Goal: Transaction & Acquisition: Obtain resource

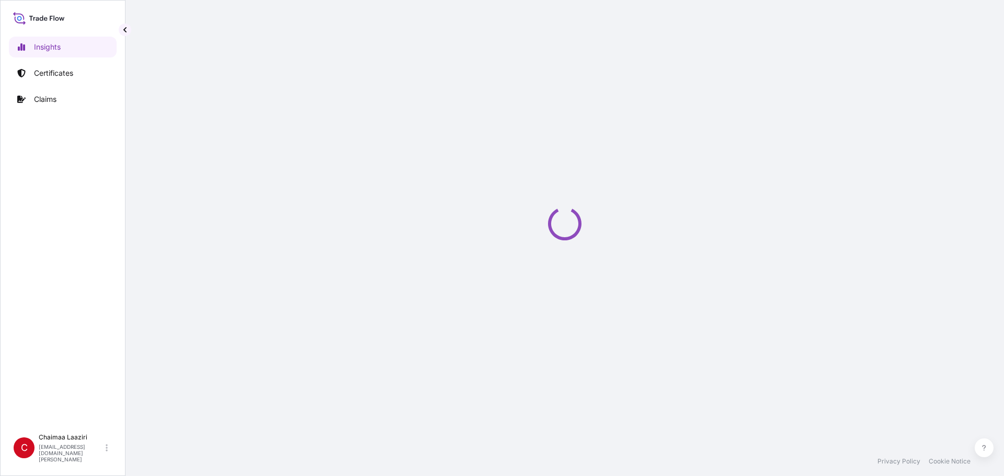
select select "2025"
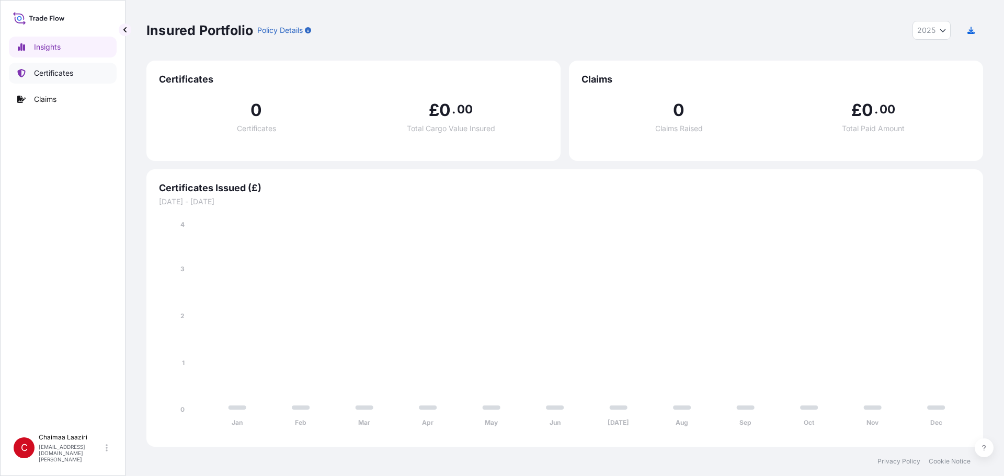
click at [51, 77] on p "Certificates" at bounding box center [53, 73] width 39 height 10
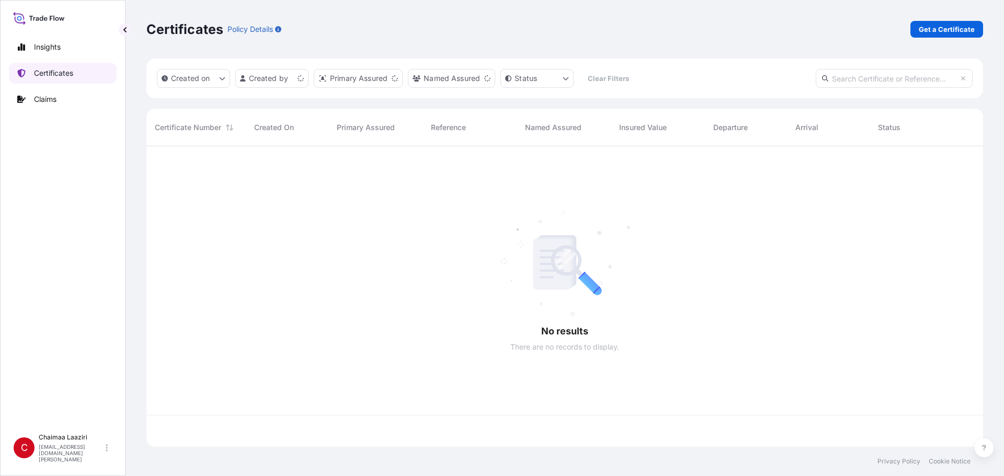
scroll to position [299, 829]
click at [918, 30] on link "Get a Certificate" at bounding box center [946, 29] width 73 height 17
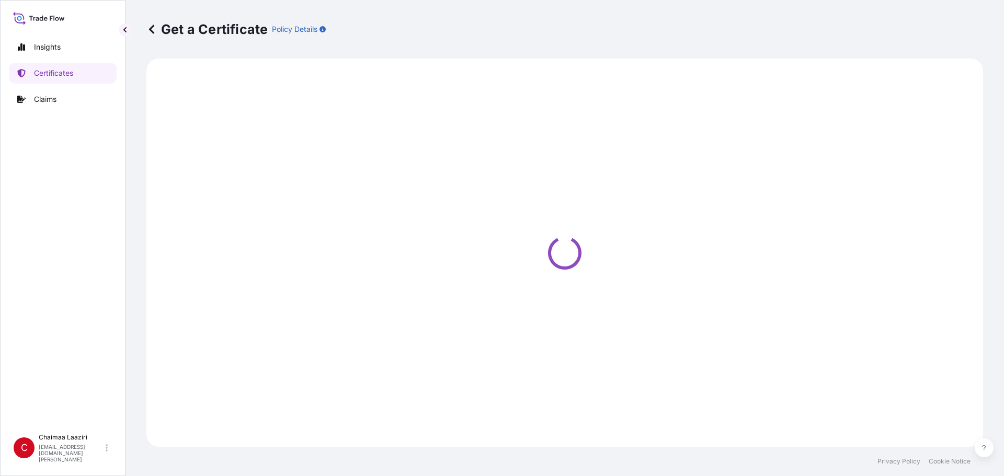
select select "Ocean Vessel"
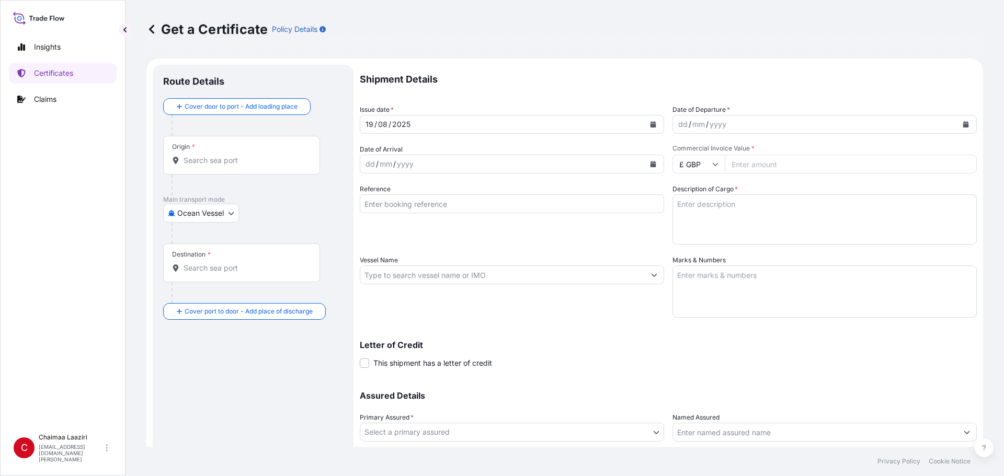
click at [652, 123] on icon "Calendar" at bounding box center [653, 124] width 6 height 6
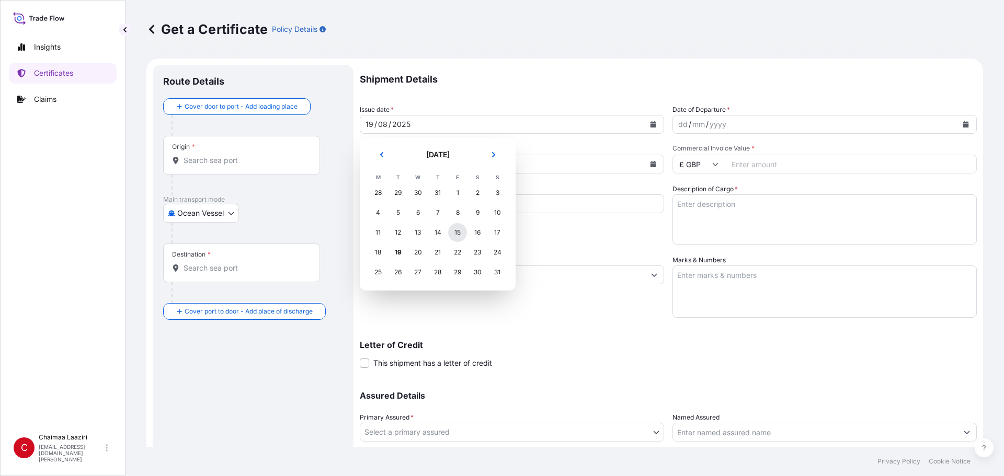
click at [465, 233] on div "15" at bounding box center [457, 232] width 19 height 19
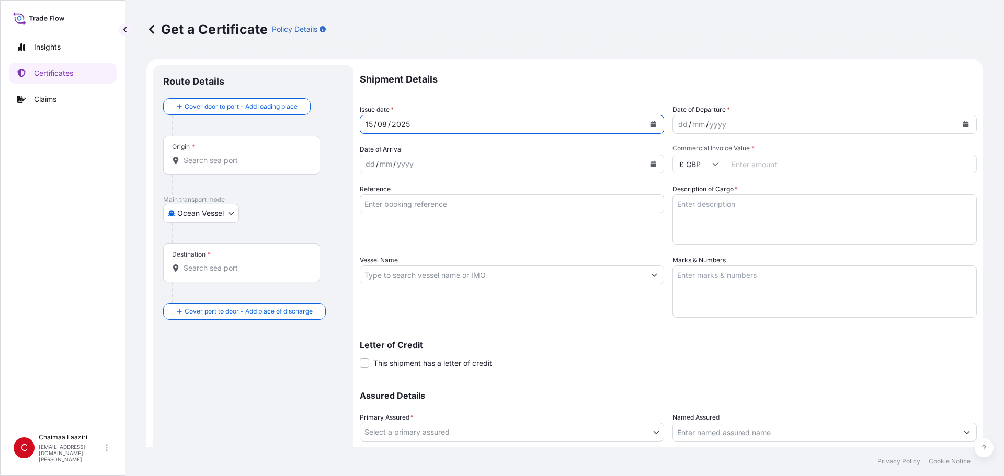
click at [957, 123] on button "Calendar" at bounding box center [965, 124] width 17 height 17
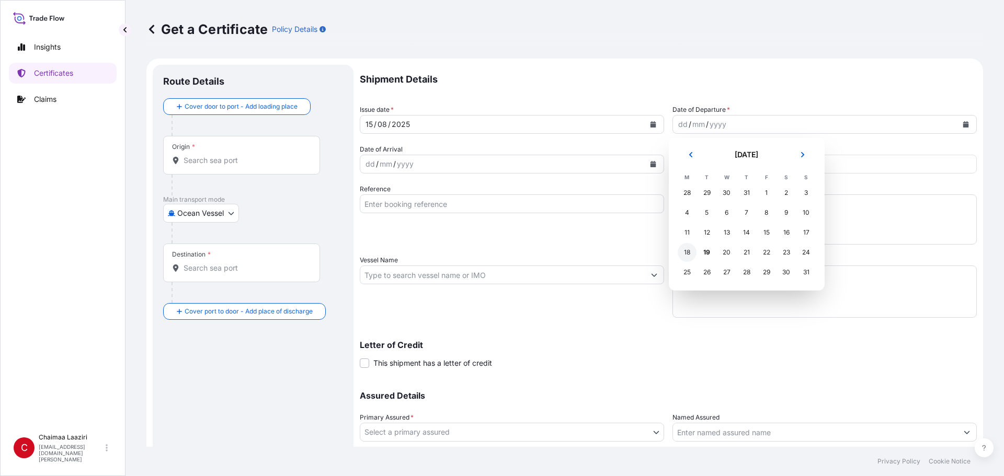
click at [690, 249] on div "18" at bounding box center [687, 252] width 19 height 19
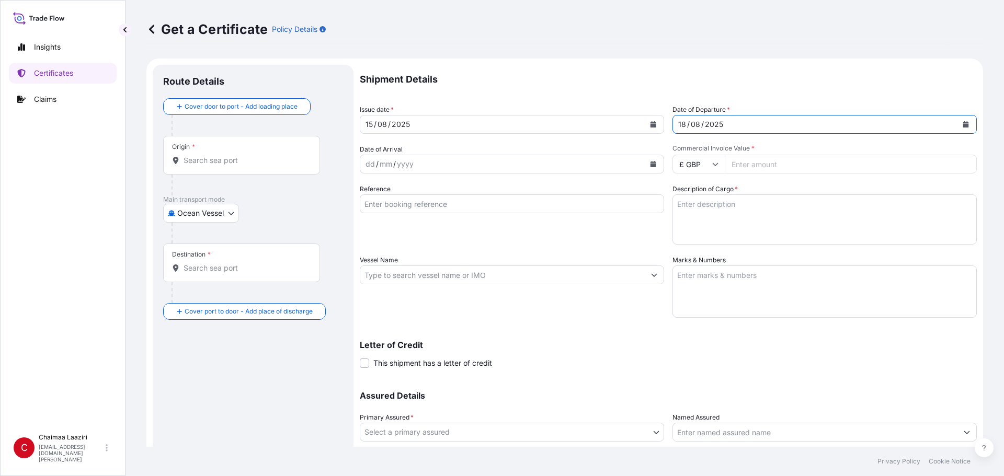
click at [712, 164] on icon at bounding box center [715, 164] width 6 height 6
click at [688, 193] on div "€ EUR" at bounding box center [695, 193] width 44 height 20
type input "€ EUR"
click at [776, 161] on input "Commercial Invoice Value *" at bounding box center [851, 164] width 252 height 19
paste input "226.35"
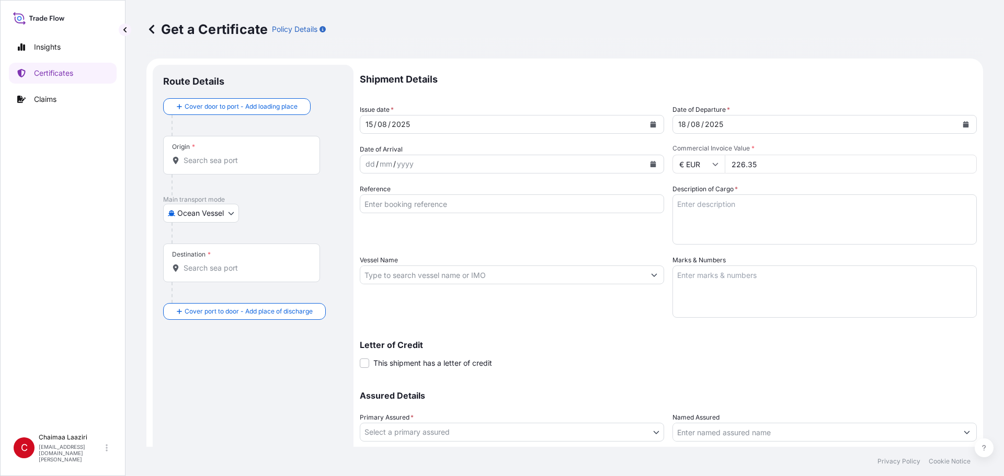
type input "226.35"
click at [438, 203] on input "Reference" at bounding box center [512, 204] width 304 height 19
paste input "9400256200"
type input "9400256200"
click at [768, 228] on textarea "Description of Cargo *" at bounding box center [824, 220] width 304 height 50
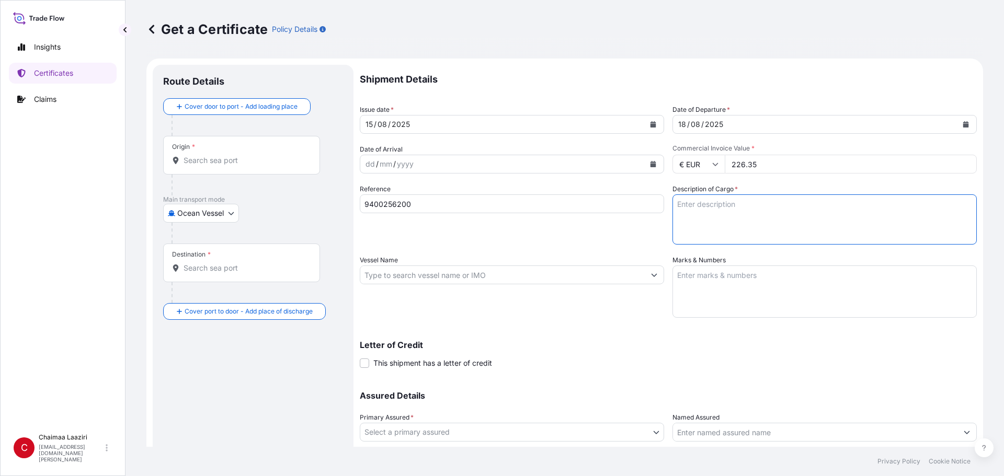
paste textarea "cyclone part"
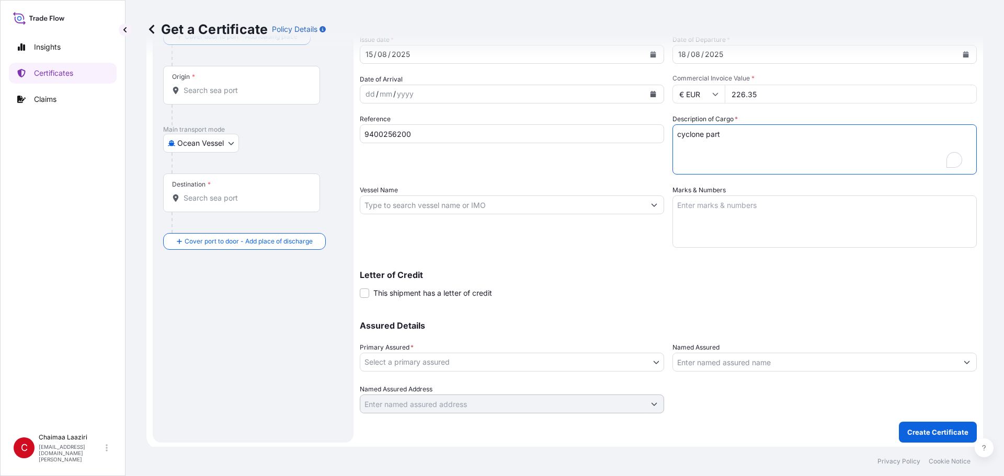
scroll to position [72, 0]
type textarea "cyclone part"
click at [467, 362] on body "Insights Certificates Claims C Chaimaa Laaziri [EMAIL_ADDRESS][DOMAIN_NAME][PER…" at bounding box center [502, 238] width 1004 height 476
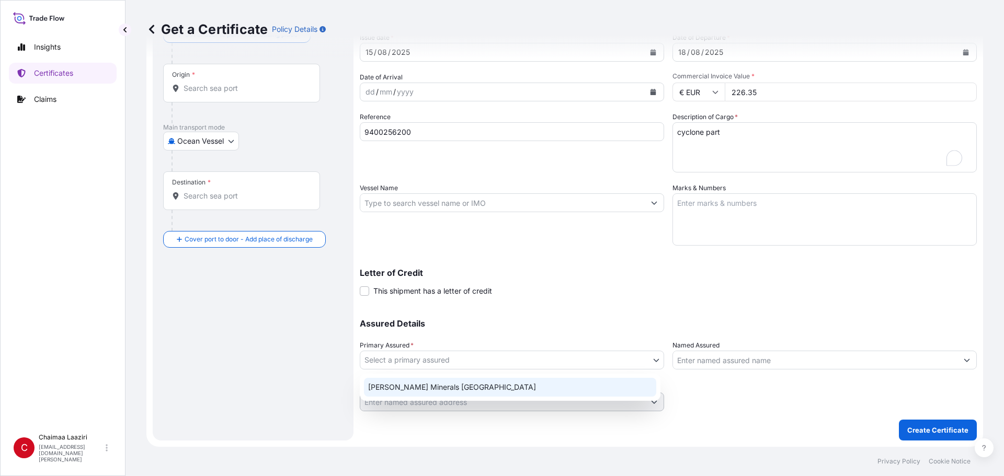
click at [465, 382] on div "[PERSON_NAME] Minerals [GEOGRAPHIC_DATA]" at bounding box center [510, 387] width 292 height 19
select select "31757"
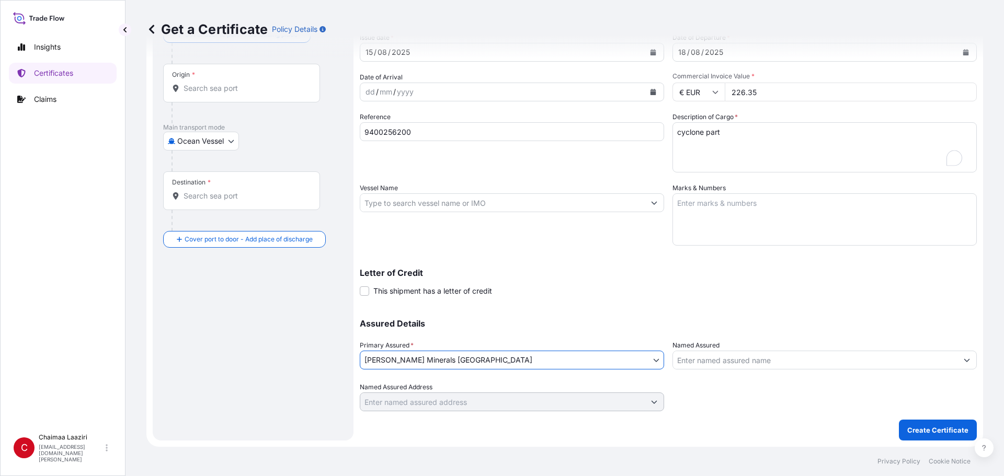
click at [528, 313] on div "Assured Details Primary Assured * [PERSON_NAME] Minerals [GEOGRAPHIC_DATA] [PER…" at bounding box center [668, 359] width 617 height 105
click at [216, 81] on div "Origin *" at bounding box center [241, 83] width 157 height 39
click at [216, 83] on input "Origin *" at bounding box center [245, 88] width 123 height 10
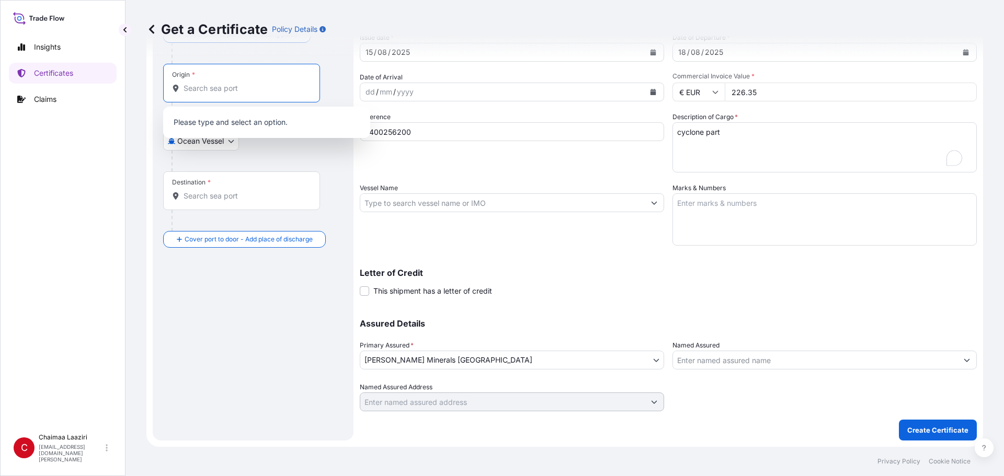
click at [210, 92] on input "Origin *" at bounding box center [245, 88] width 123 height 10
click at [234, 130] on span "Any port in this location" at bounding box center [237, 130] width 76 height 10
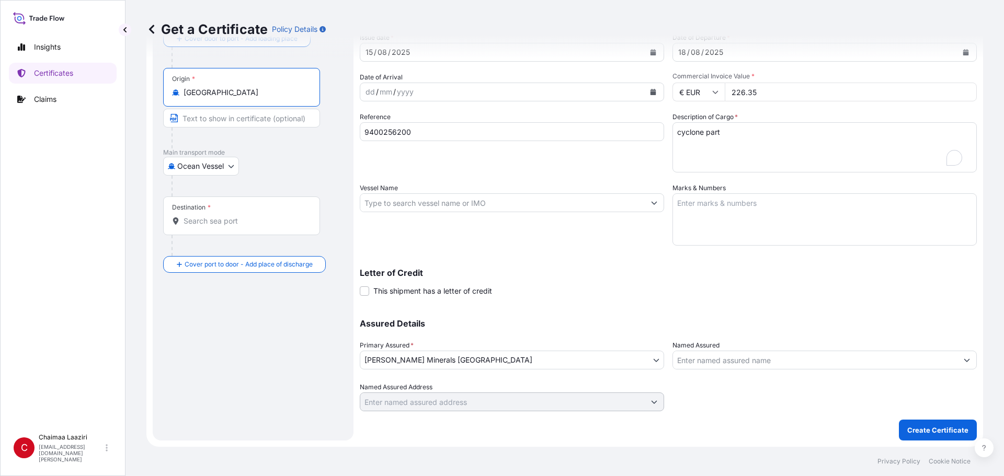
type input "[GEOGRAPHIC_DATA]"
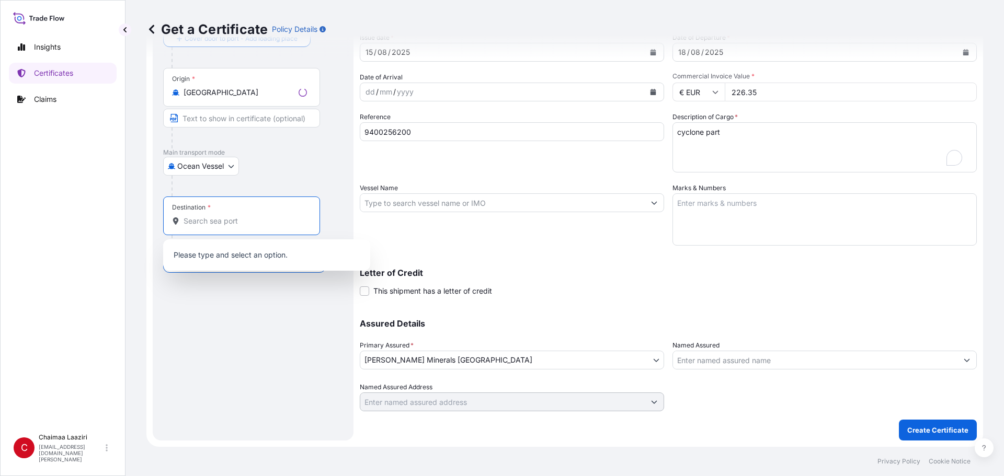
click at [198, 218] on input "Destination *" at bounding box center [245, 221] width 123 height 10
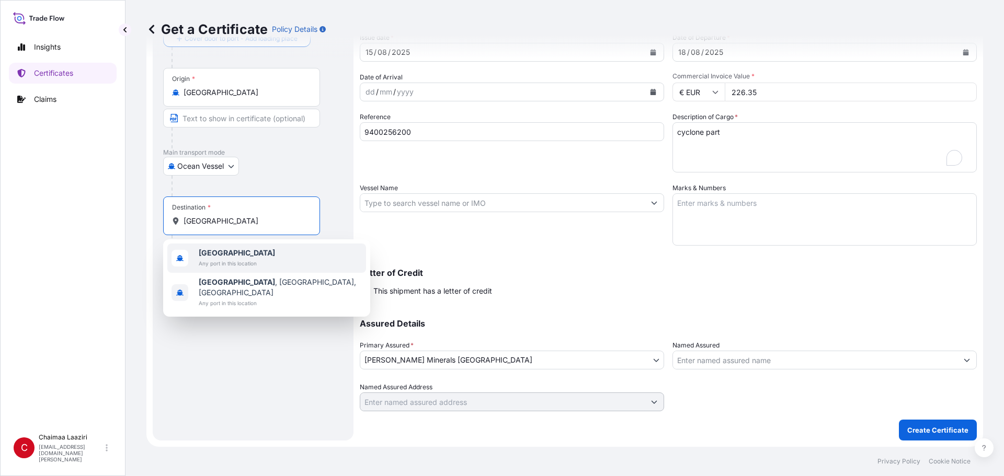
click at [208, 261] on span "Any port in this location" at bounding box center [237, 263] width 76 height 10
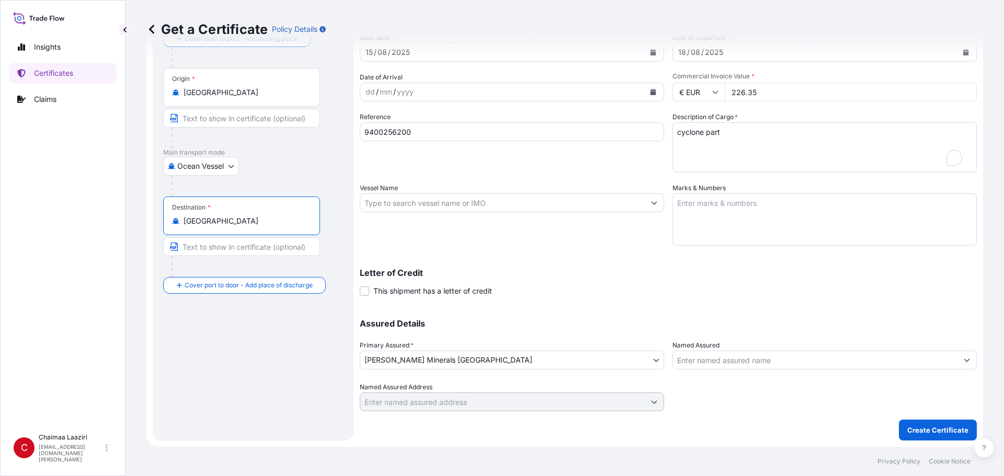
type input "[GEOGRAPHIC_DATA]"
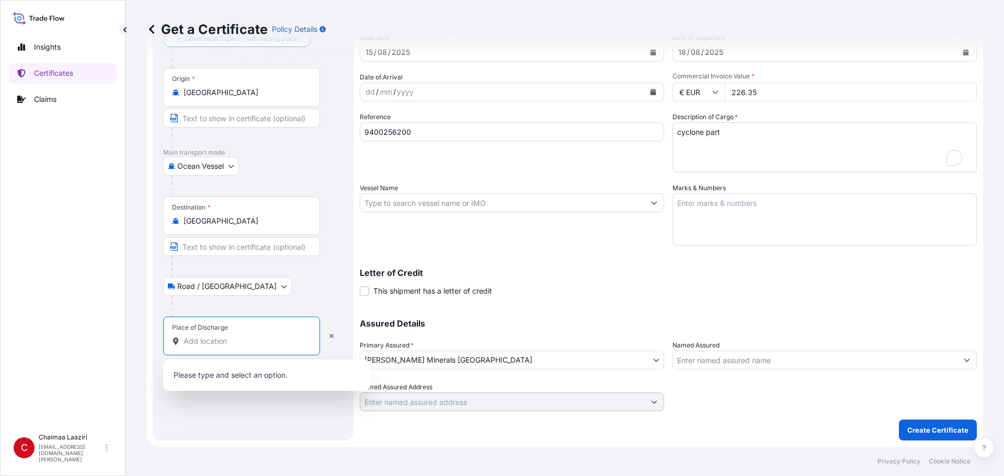
click at [211, 341] on input "Place of Discharge" at bounding box center [245, 341] width 123 height 10
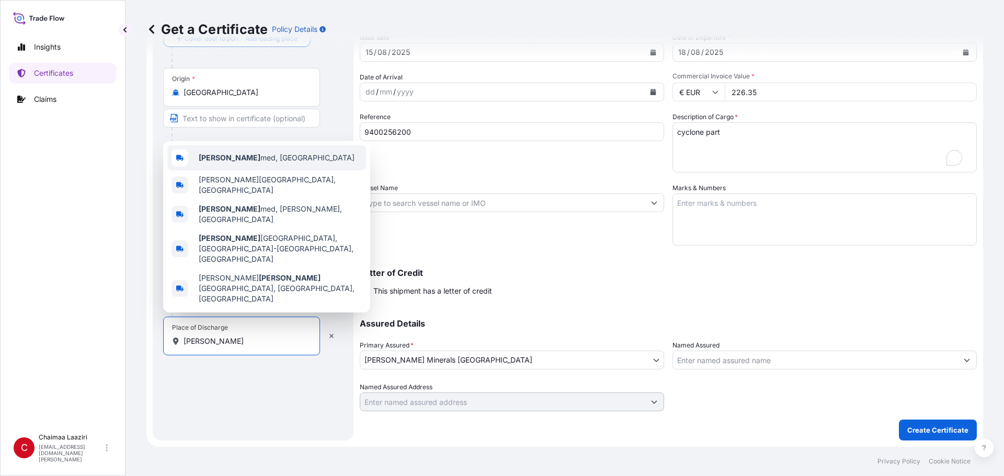
click at [289, 170] on div "Ben Ah med, [GEOGRAPHIC_DATA]" at bounding box center [266, 157] width 199 height 25
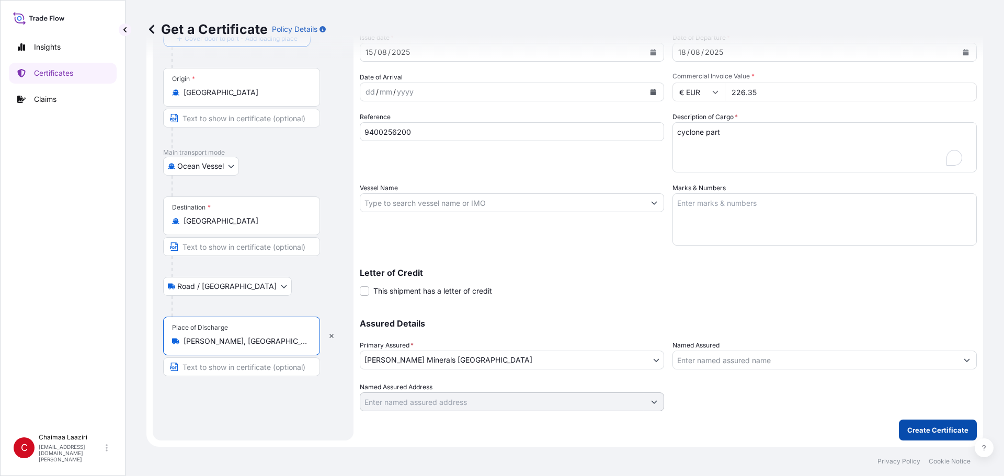
type input "[PERSON_NAME], [GEOGRAPHIC_DATA]"
click at [943, 429] on p "Create Certificate" at bounding box center [937, 430] width 61 height 10
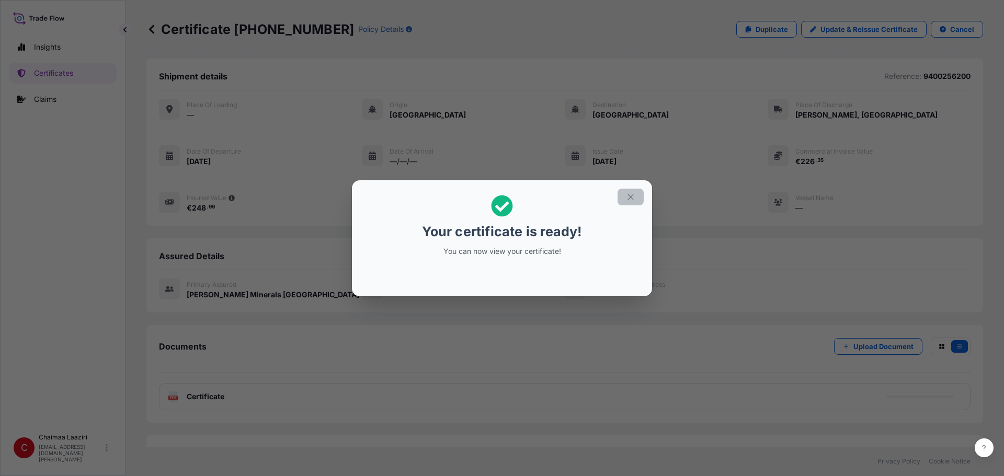
click at [631, 201] on icon "button" at bounding box center [630, 196] width 9 height 9
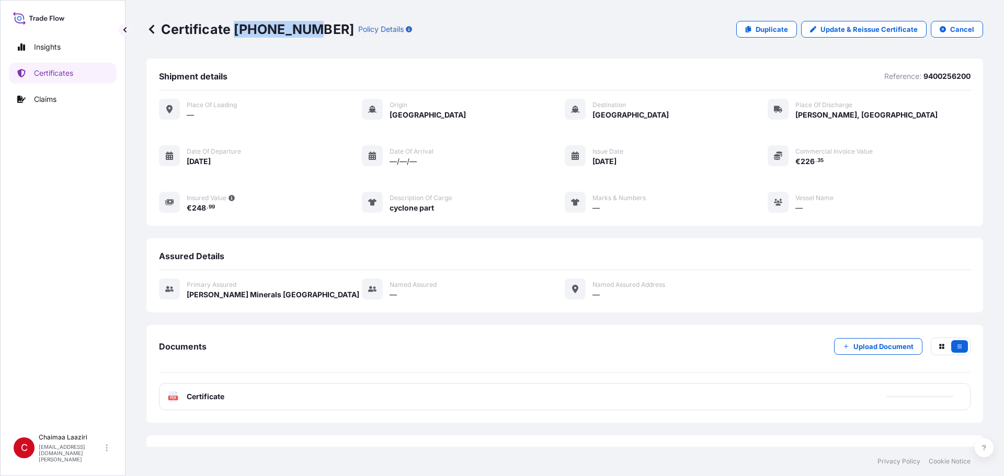
drag, startPoint x: 236, startPoint y: 29, endPoint x: 309, endPoint y: 32, distance: 72.8
click at [309, 32] on p "Certificate [PHONE_NUMBER]" at bounding box center [250, 29] width 208 height 17
copy p "[PHONE_NUMBER]"
